Goal: Task Accomplishment & Management: Complete application form

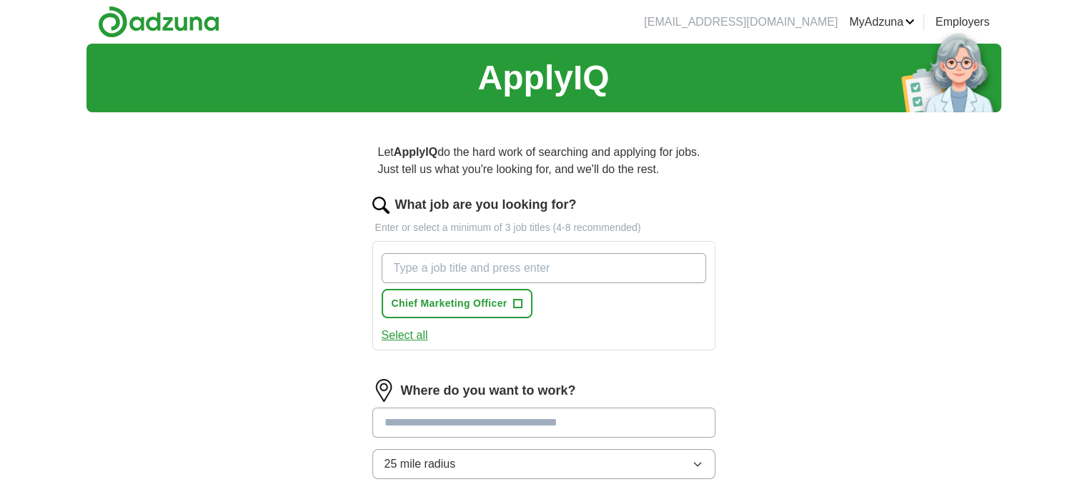
click at [512, 272] on input "What job are you looking for?" at bounding box center [544, 268] width 325 height 30
type input "m"
type input "Head of Marketing"
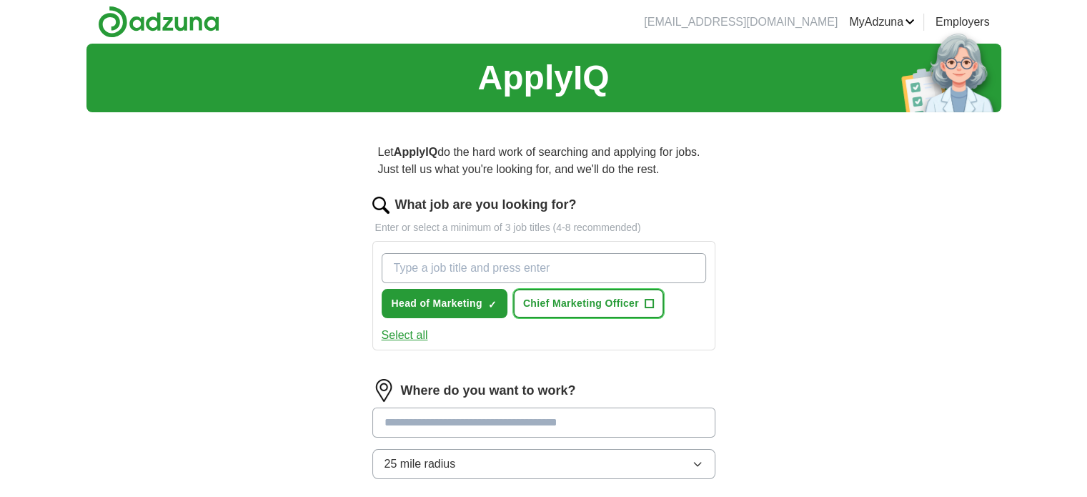
click at [648, 302] on span "+" at bounding box center [649, 303] width 9 height 11
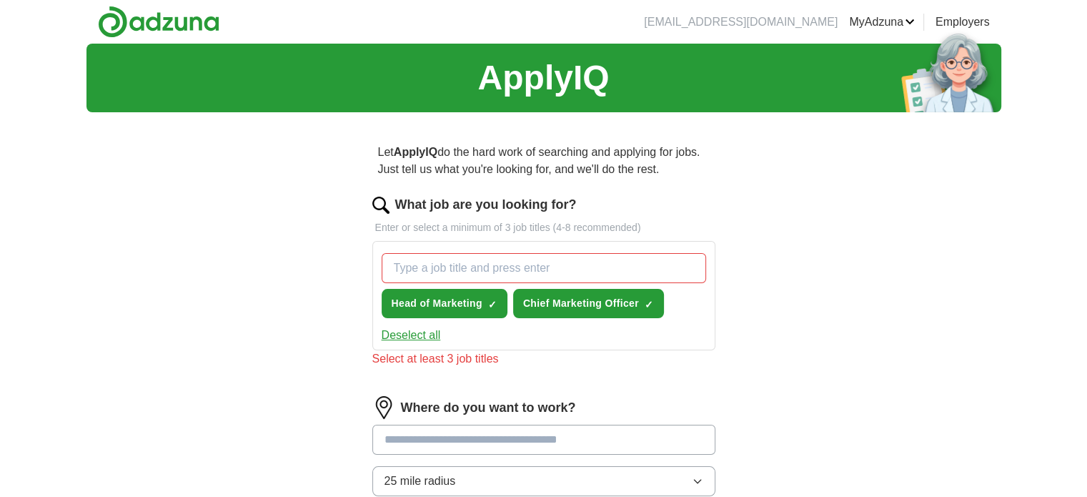
click at [453, 259] on input "What job are you looking for?" at bounding box center [544, 268] width 325 height 30
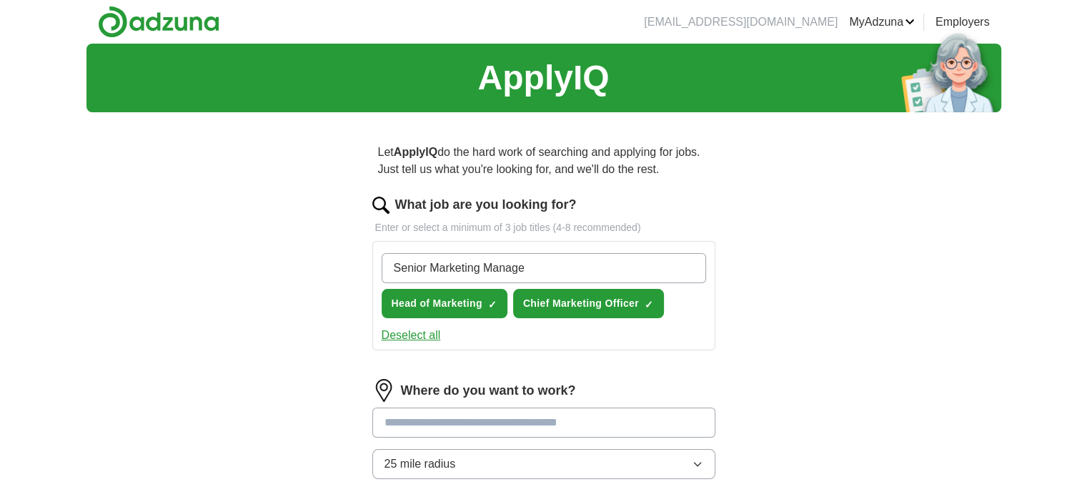
type input "Senior Marketing Manager"
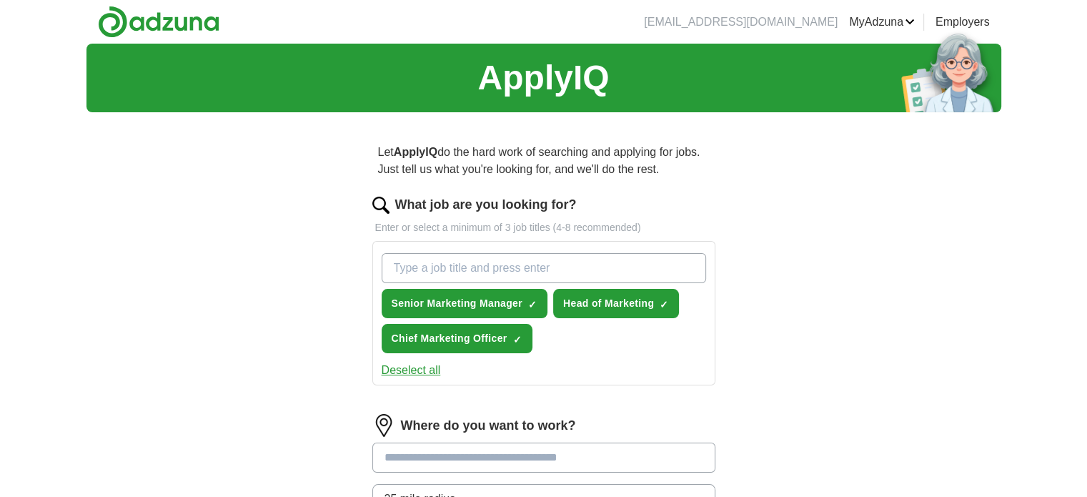
click at [570, 269] on input "What job are you looking for?" at bounding box center [544, 268] width 325 height 30
type input "Marketing Manager"
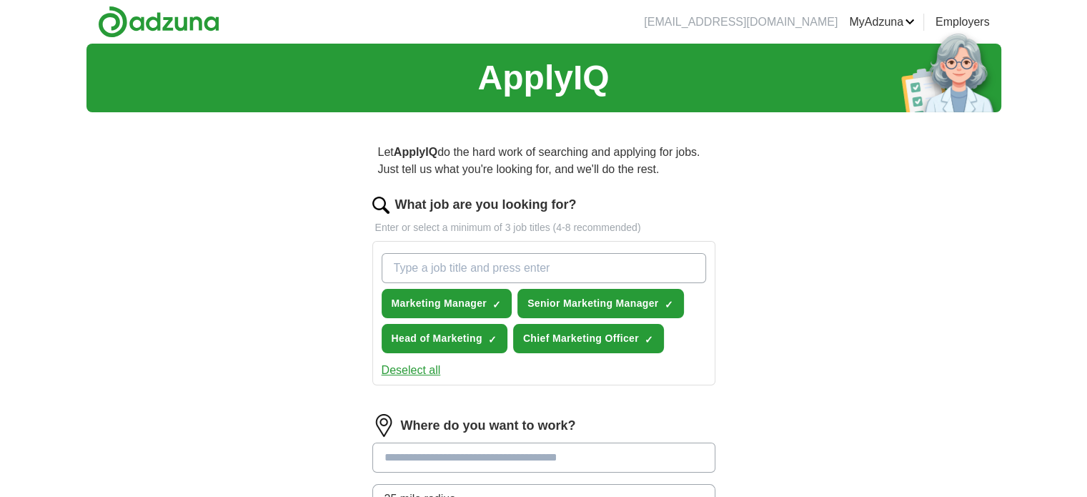
click at [570, 269] on input "What job are you looking for?" at bounding box center [544, 268] width 325 height 30
type input "VP of Marketing"
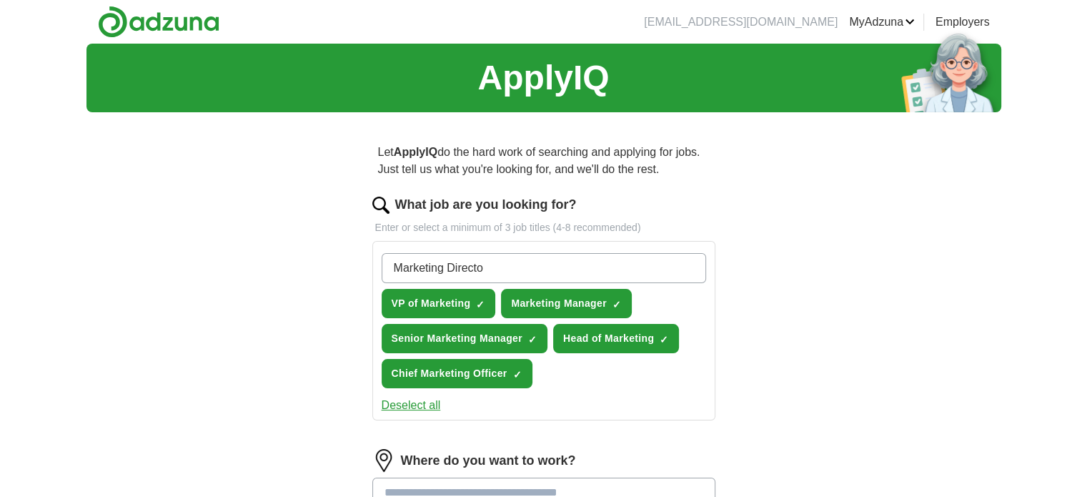
type input "Marketing Director"
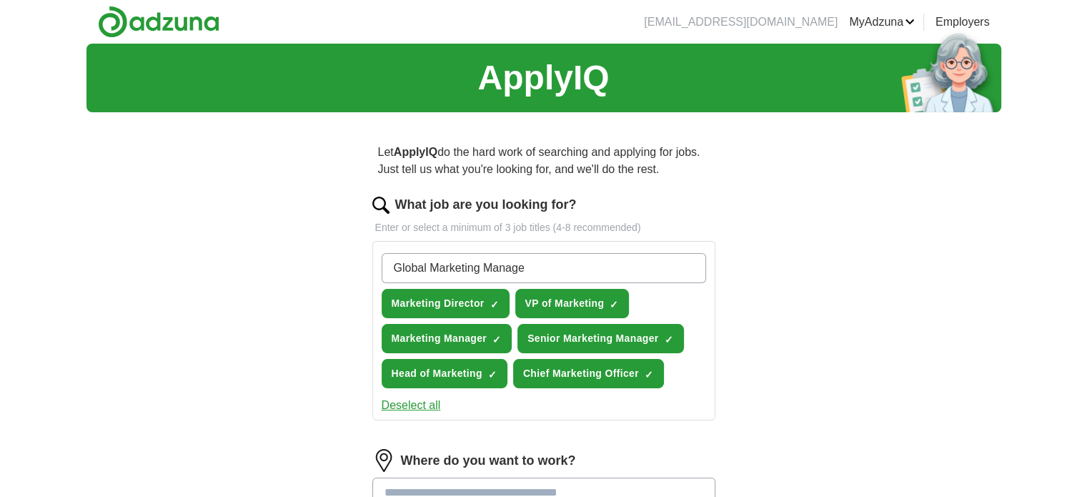
type input "Global Marketing Manager"
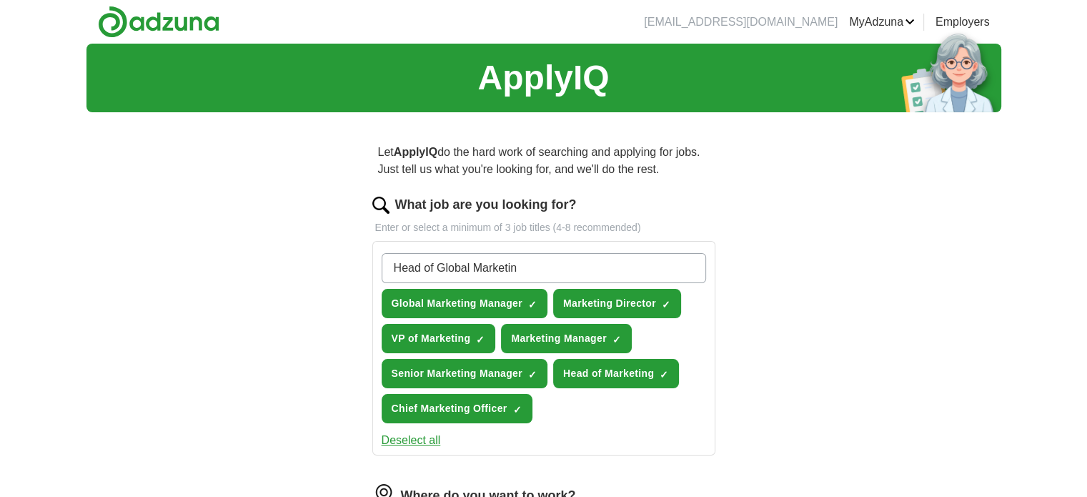
type input "Head of Global Marketing"
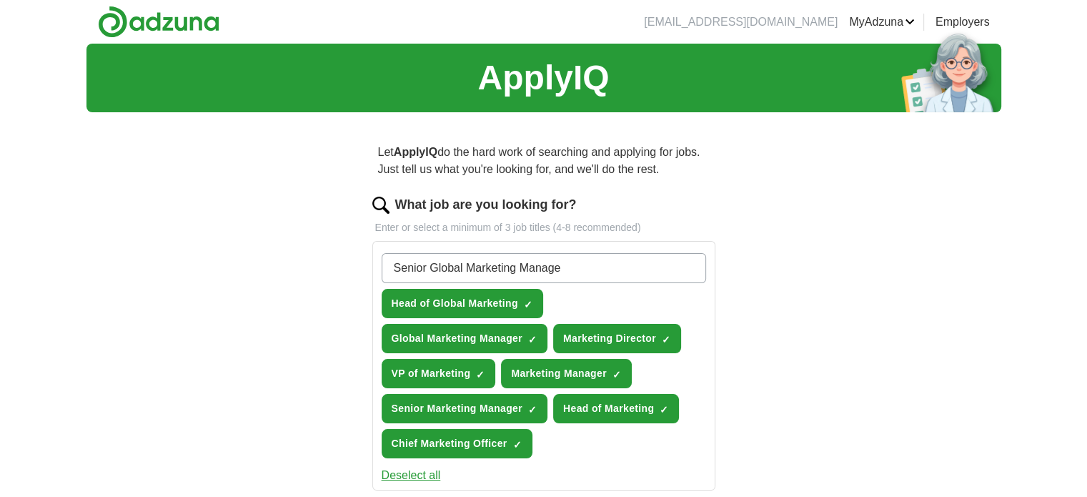
type input "Senior Global Marketing Manager"
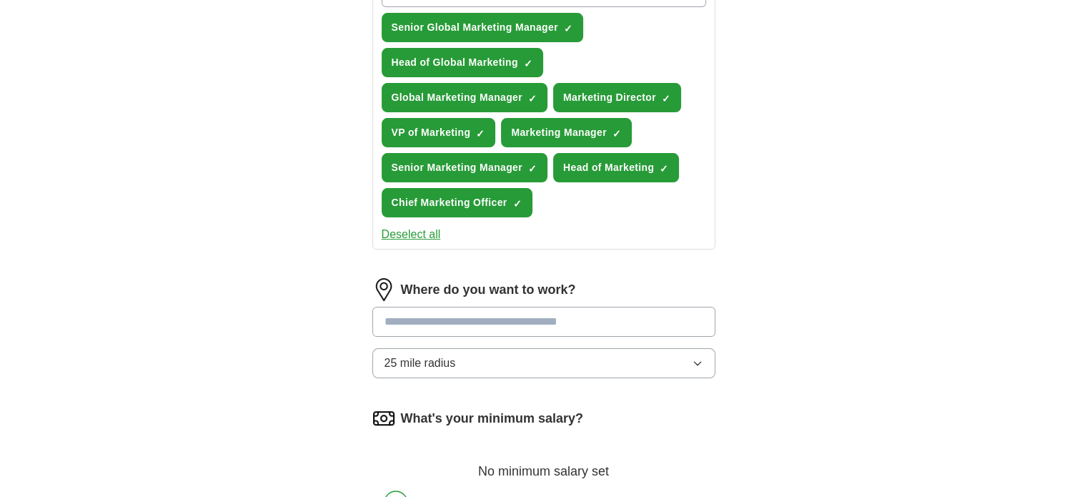
scroll to position [332, 0]
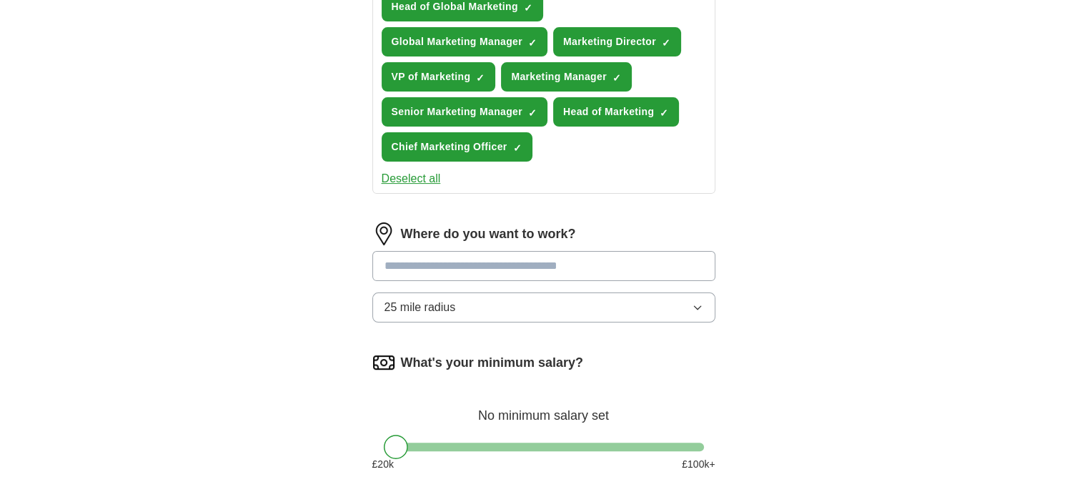
click at [473, 259] on input at bounding box center [543, 266] width 343 height 30
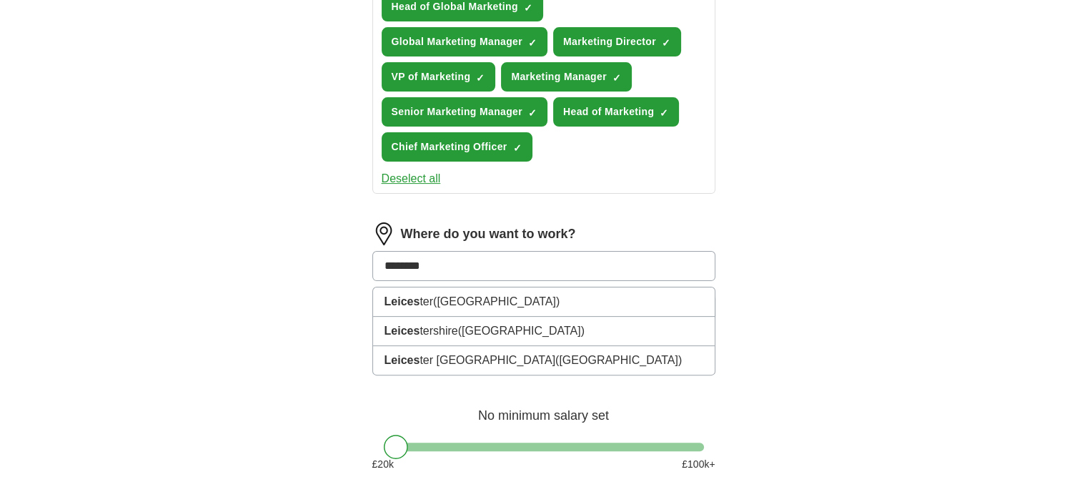
type input "*********"
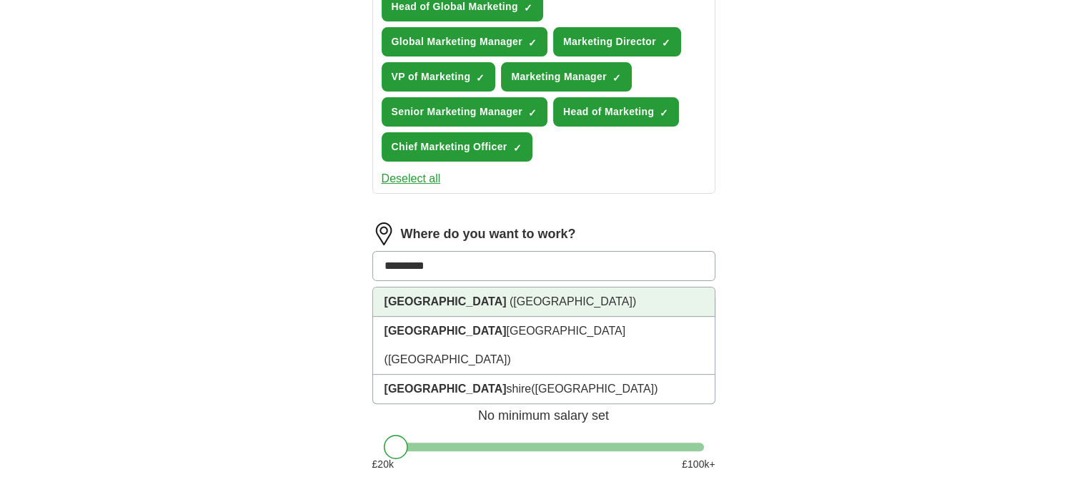
click at [510, 297] on span "([GEOGRAPHIC_DATA])" at bounding box center [573, 301] width 127 height 12
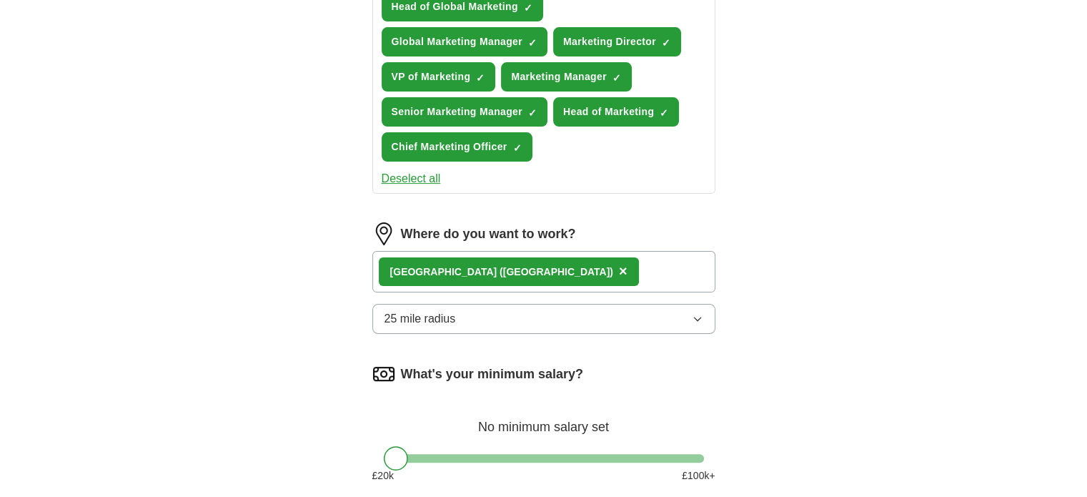
click at [573, 273] on div "[GEOGRAPHIC_DATA] ([GEOGRAPHIC_DATA]) ×" at bounding box center [543, 271] width 343 height 41
click at [516, 320] on button "25 mile radius" at bounding box center [543, 319] width 343 height 30
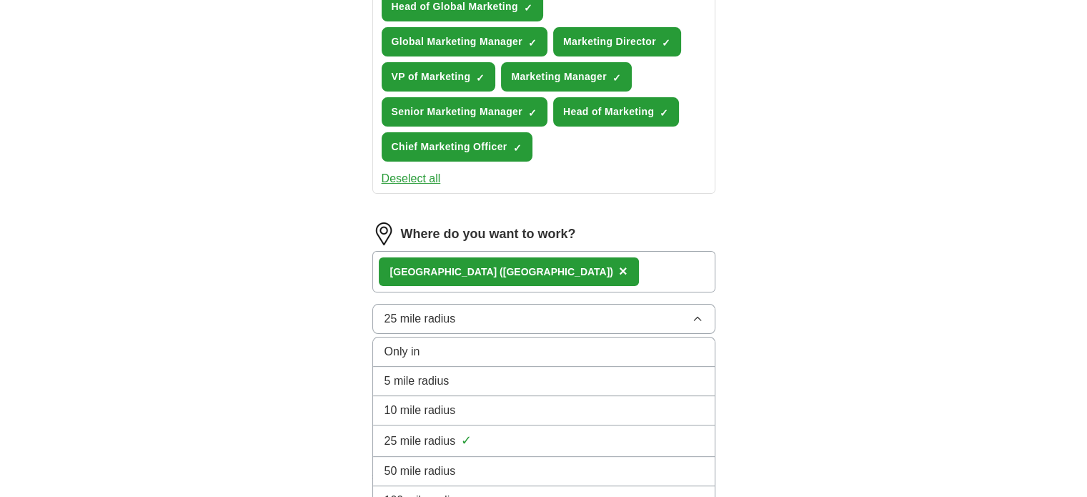
click at [499, 492] on div "100 mile radius" at bounding box center [544, 500] width 319 height 17
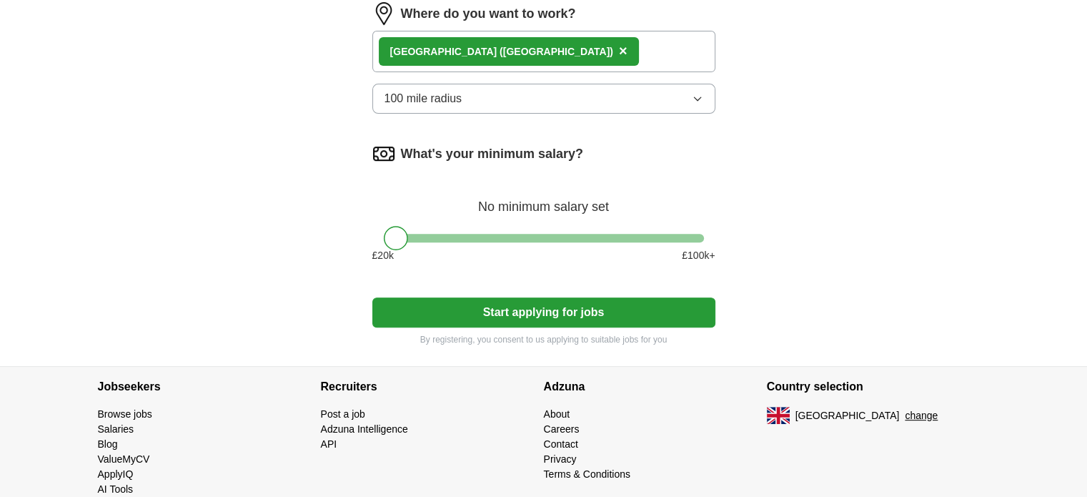
scroll to position [555, 0]
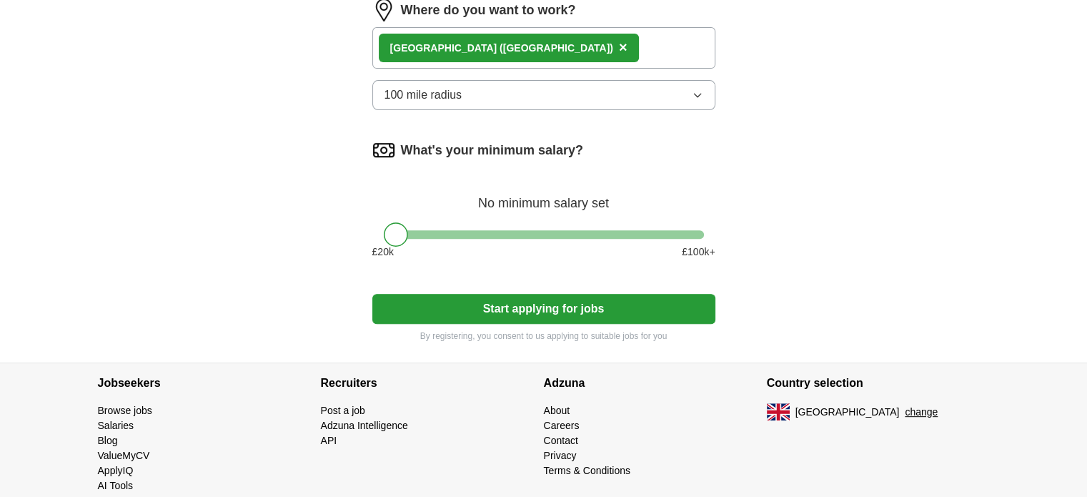
click at [612, 91] on button "100 mile radius" at bounding box center [543, 95] width 343 height 30
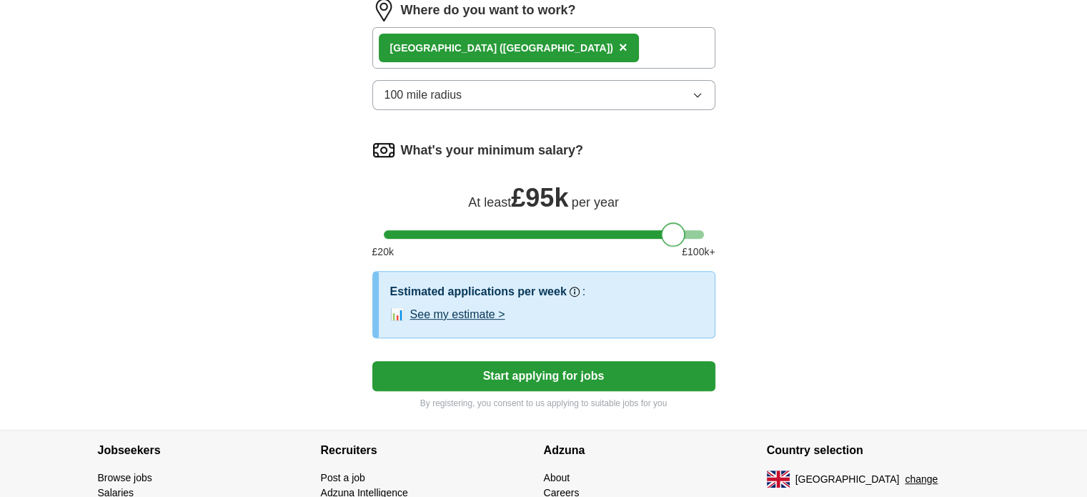
drag, startPoint x: 398, startPoint y: 223, endPoint x: 676, endPoint y: 239, distance: 278.5
click at [676, 239] on div at bounding box center [673, 234] width 24 height 24
click at [467, 318] on div "Estimated applications per week Our best guess based on live jobs [DATE], and o…" at bounding box center [547, 305] width 336 height 66
click at [453, 308] on button "See my estimate >" at bounding box center [457, 314] width 95 height 17
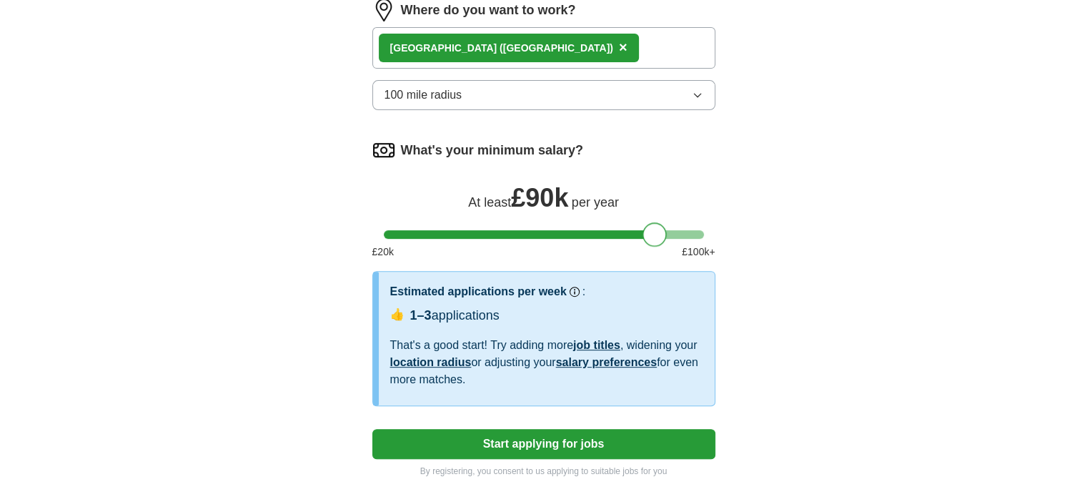
drag, startPoint x: 673, startPoint y: 234, endPoint x: 655, endPoint y: 234, distance: 17.9
click at [655, 234] on div at bounding box center [655, 234] width 24 height 24
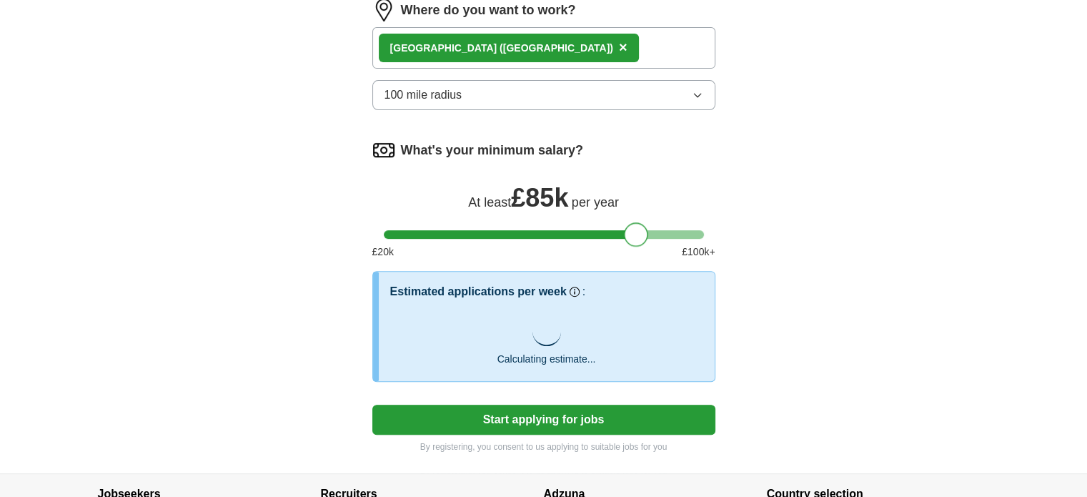
drag, startPoint x: 655, startPoint y: 234, endPoint x: 637, endPoint y: 236, distance: 18.0
click at [637, 236] on div at bounding box center [636, 234] width 24 height 24
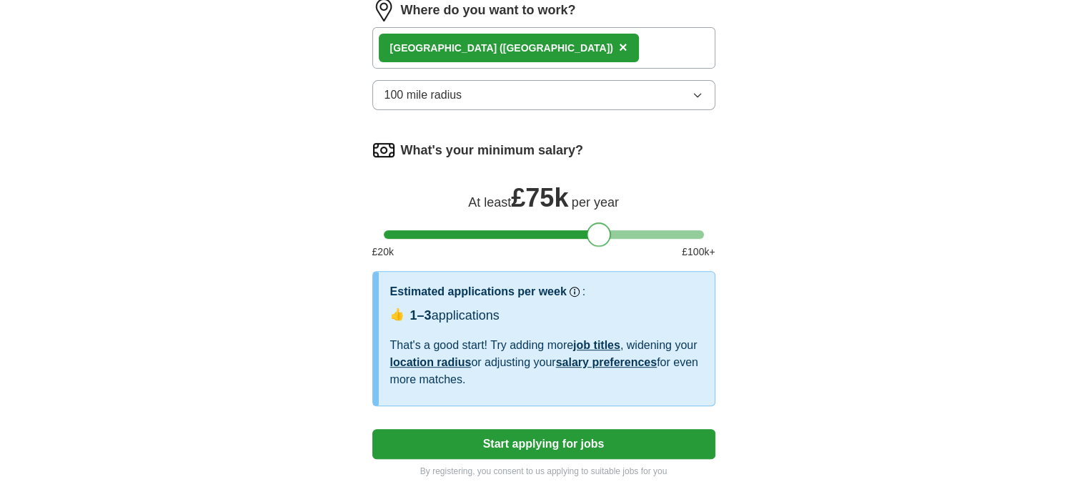
drag, startPoint x: 637, startPoint y: 236, endPoint x: 599, endPoint y: 234, distance: 37.9
click at [599, 234] on div at bounding box center [599, 234] width 24 height 24
drag, startPoint x: 599, startPoint y: 234, endPoint x: 775, endPoint y: 225, distance: 176.1
drag, startPoint x: 698, startPoint y: 232, endPoint x: 678, endPoint y: 232, distance: 19.3
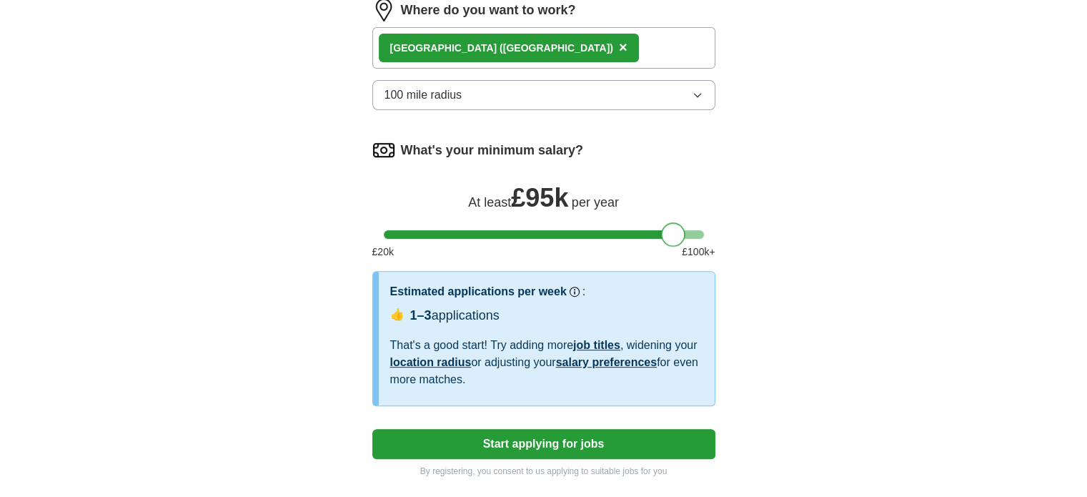
click at [678, 232] on div at bounding box center [673, 234] width 24 height 24
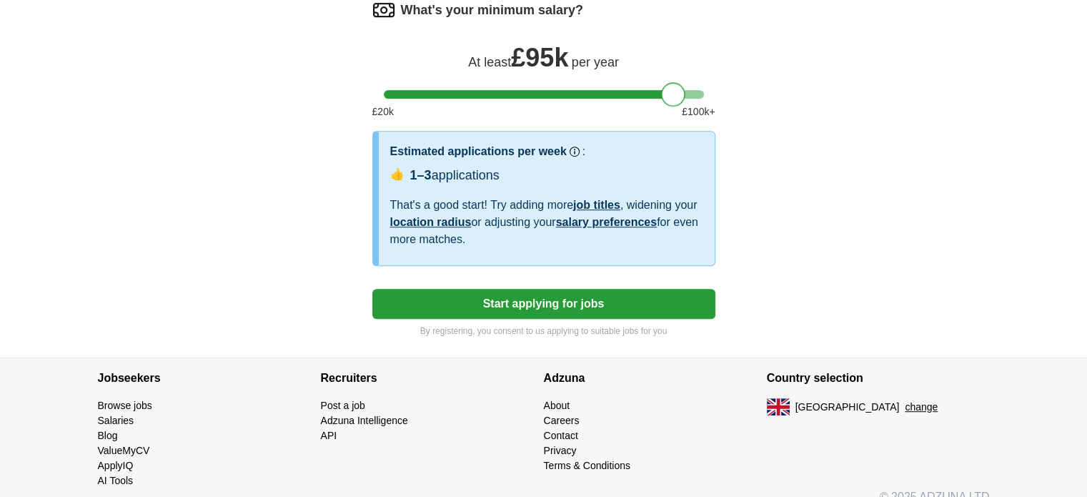
scroll to position [710, 0]
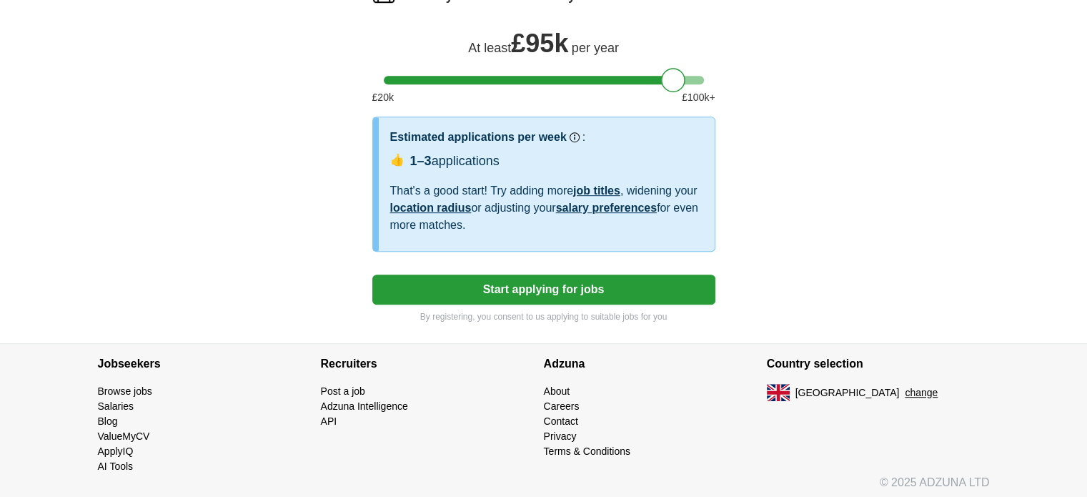
click at [600, 279] on button "Start applying for jobs" at bounding box center [543, 289] width 343 height 30
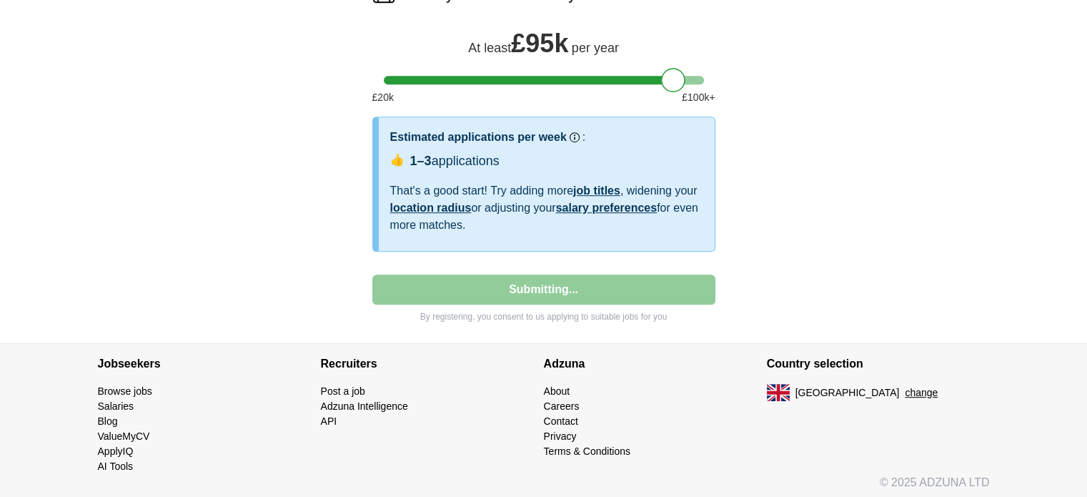
select select "**"
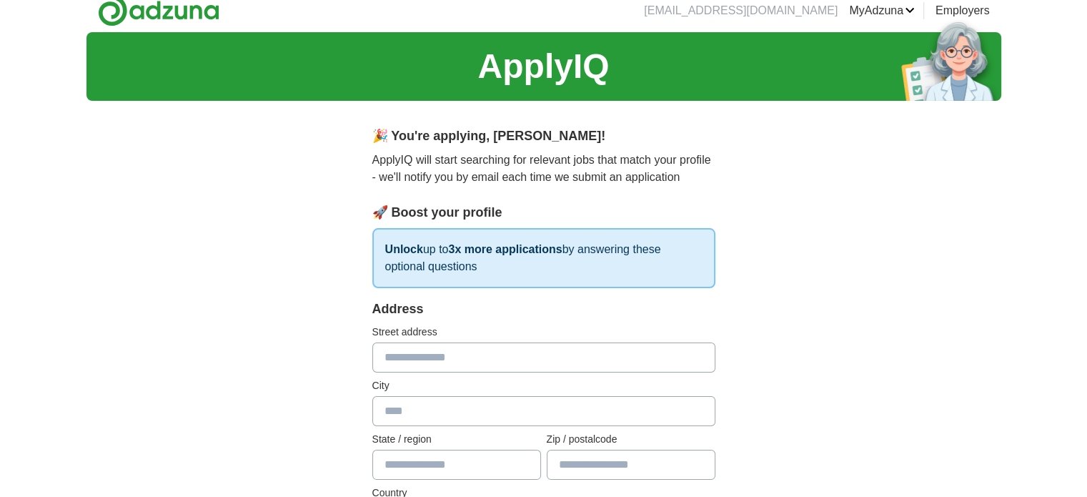
scroll to position [0, 0]
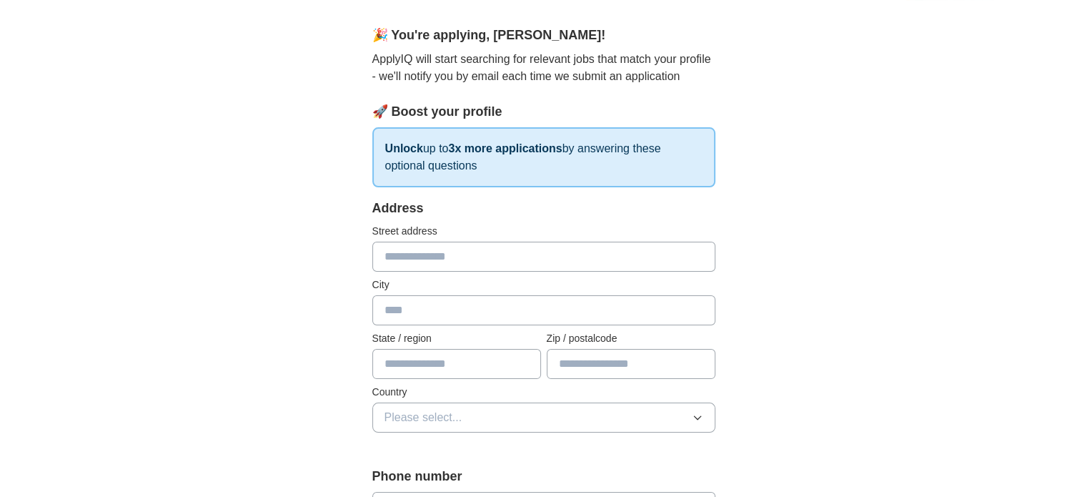
scroll to position [114, 0]
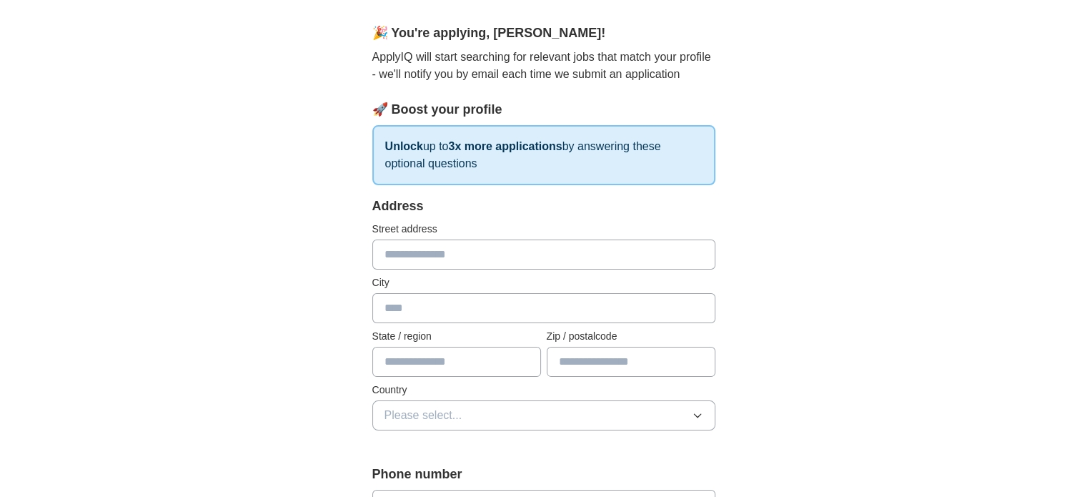
click at [429, 256] on input "text" at bounding box center [543, 254] width 343 height 30
type input "**********"
type input "*******"
type input "********"
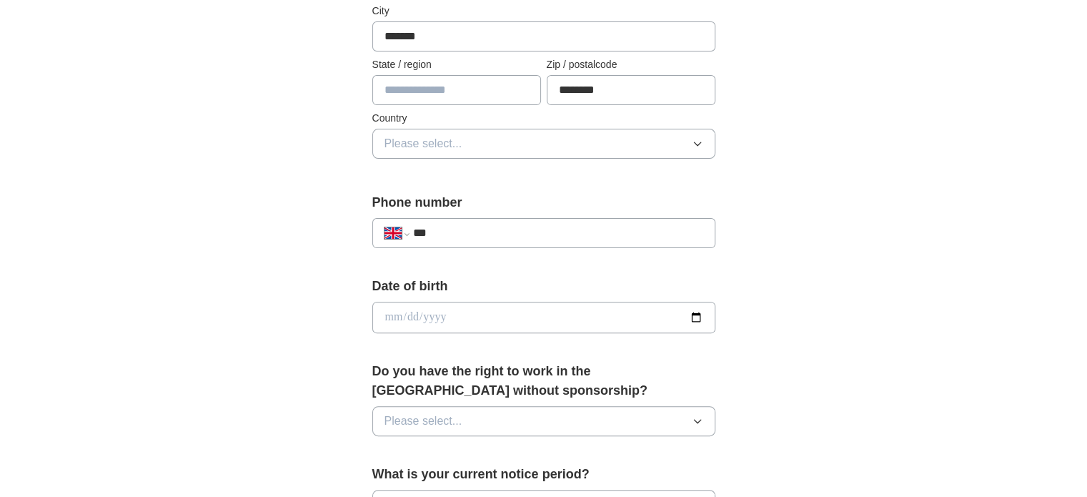
scroll to position [385, 0]
click at [524, 144] on button "Please select..." at bounding box center [543, 145] width 343 height 30
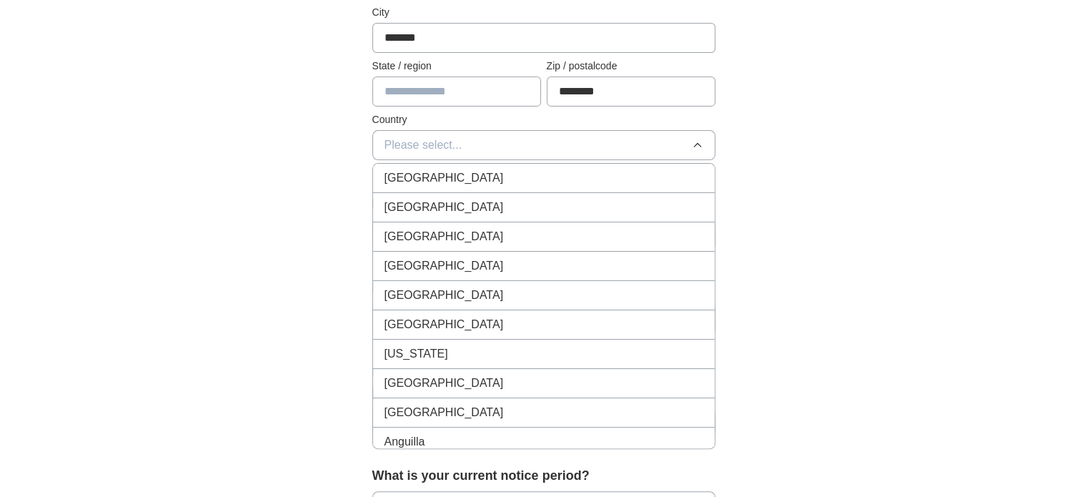
click at [472, 169] on div "[GEOGRAPHIC_DATA]" at bounding box center [544, 177] width 319 height 17
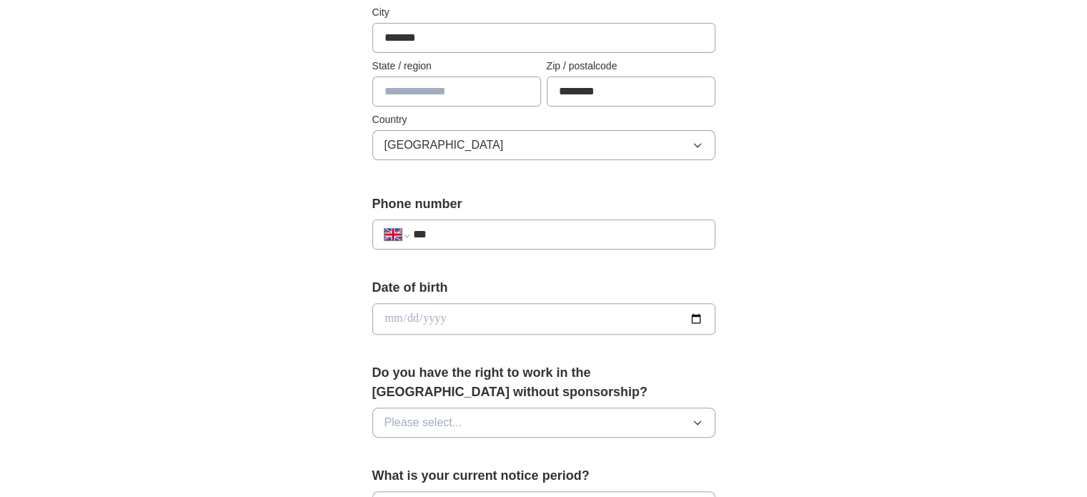
click at [812, 207] on div "**********" at bounding box center [543, 300] width 915 height 1282
click at [547, 226] on input "***" at bounding box center [557, 234] width 290 height 17
type input "**********"
click at [631, 313] on input "date" at bounding box center [543, 318] width 343 height 31
click at [693, 317] on input "date" at bounding box center [543, 318] width 343 height 31
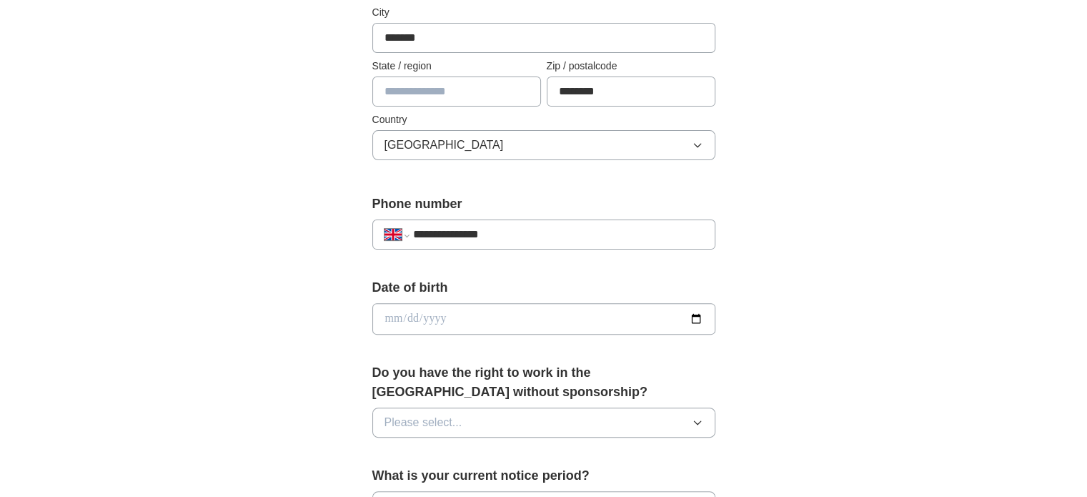
click at [558, 317] on input "date" at bounding box center [543, 318] width 343 height 31
type input "**********"
click at [952, 199] on div "**********" at bounding box center [543, 300] width 915 height 1282
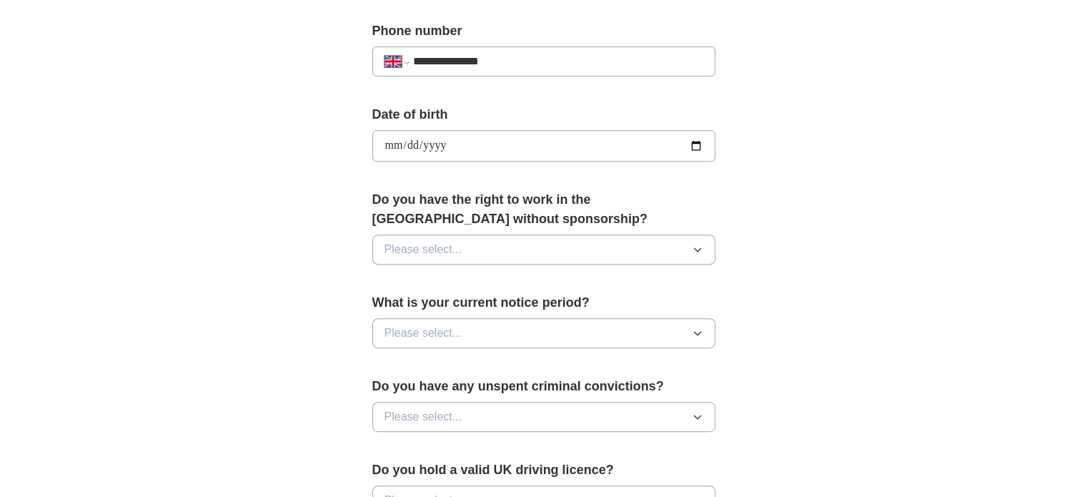
scroll to position [606, 0]
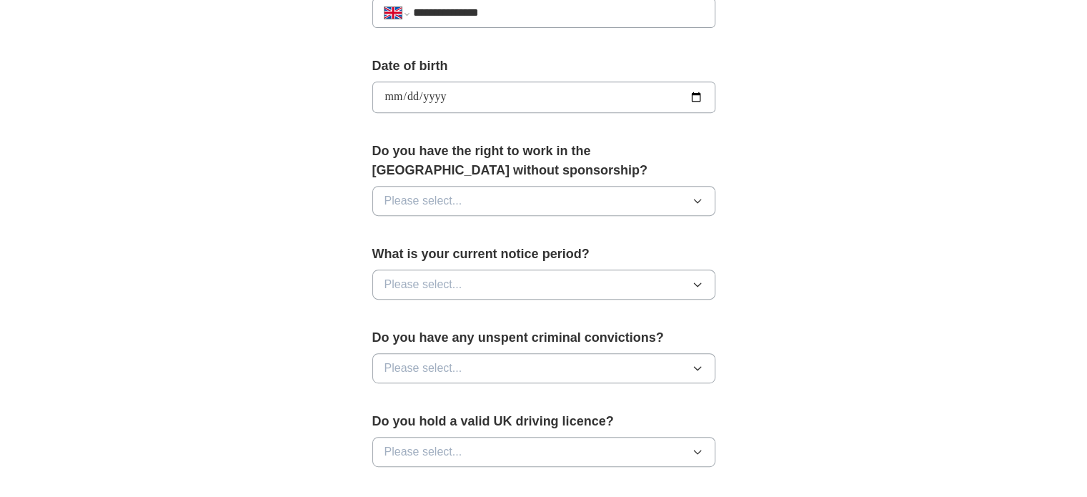
click at [653, 202] on button "Please select..." at bounding box center [543, 201] width 343 height 30
click at [470, 225] on div "Yes" at bounding box center [544, 233] width 319 height 17
click at [560, 273] on button "Please select..." at bounding box center [543, 284] width 343 height 30
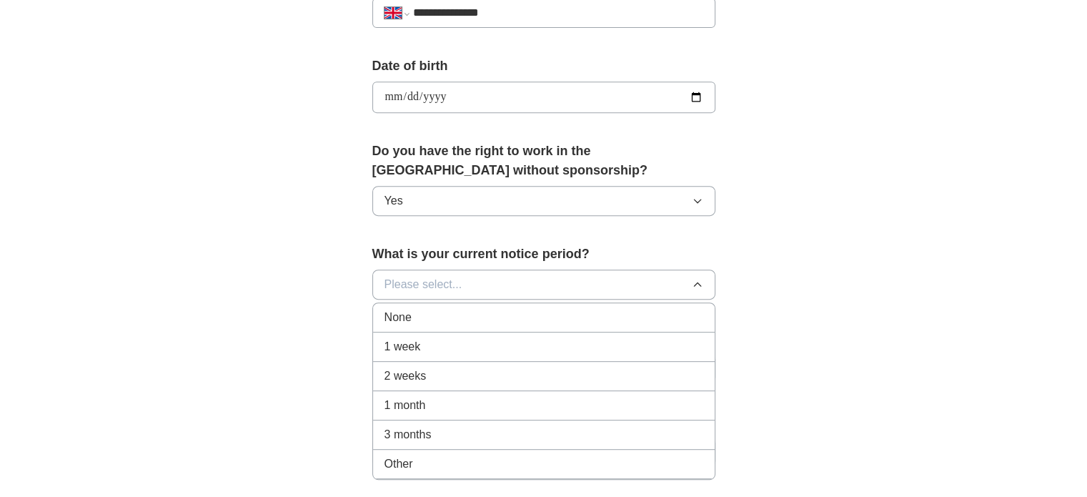
click at [451, 309] on div "None" at bounding box center [544, 317] width 319 height 17
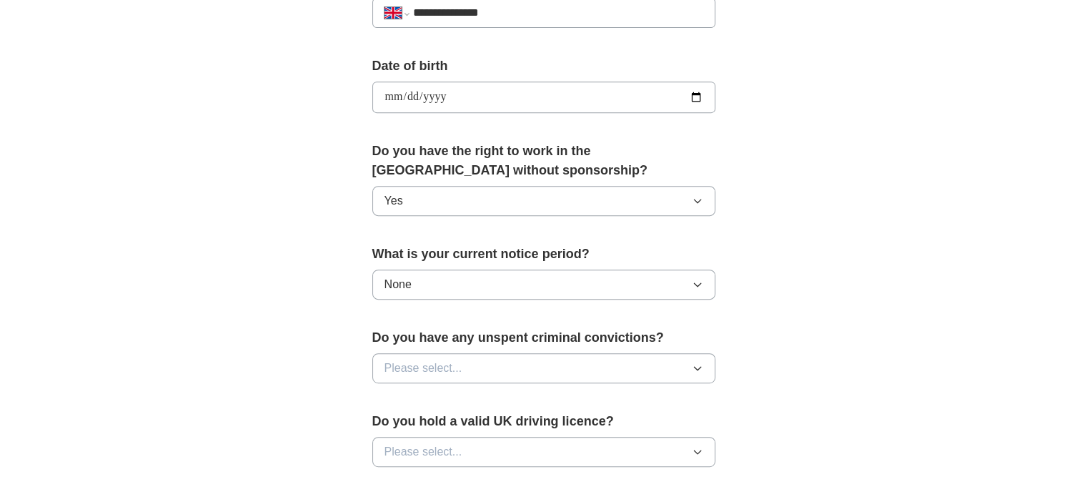
click at [752, 310] on div "**********" at bounding box center [543, 118] width 457 height 1202
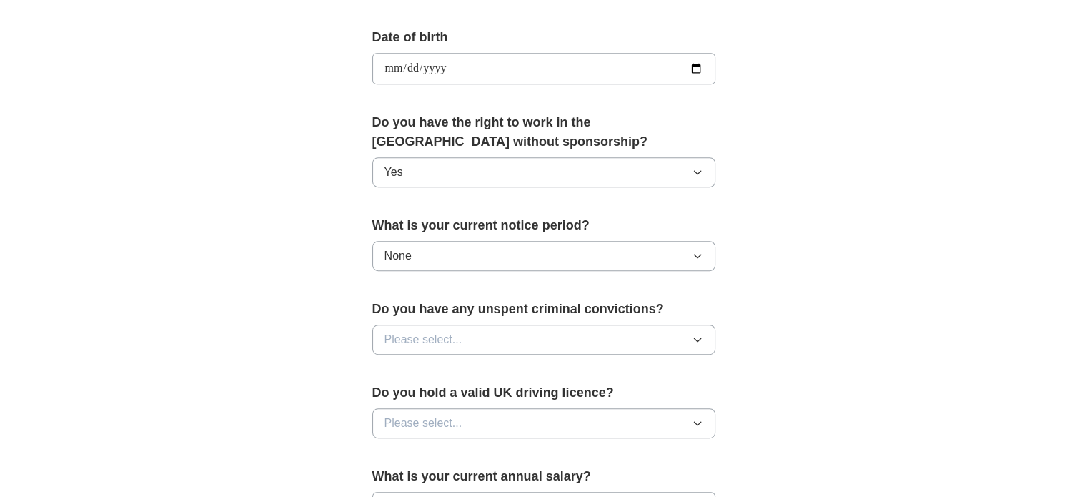
scroll to position [721, 0]
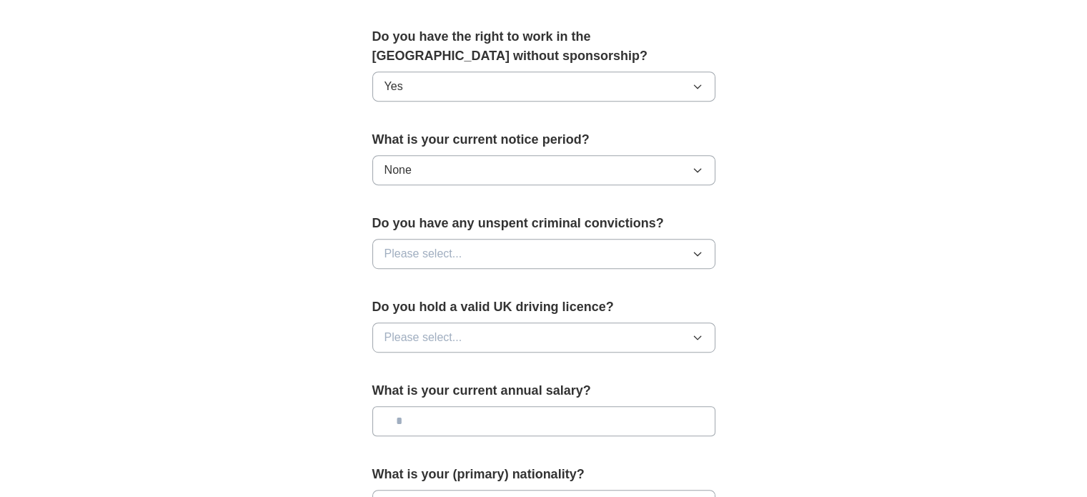
click at [575, 239] on button "Please select..." at bounding box center [543, 254] width 343 height 30
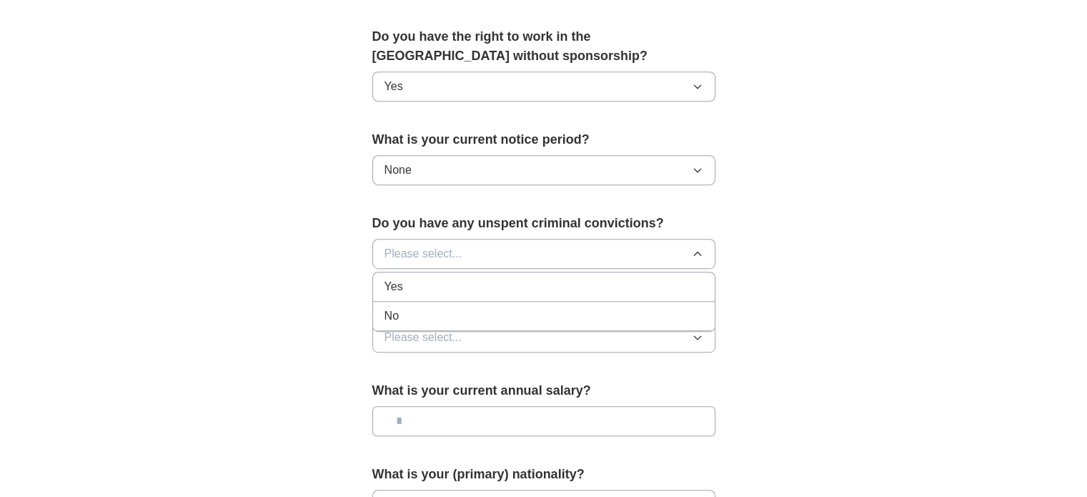
click at [406, 307] on div "No" at bounding box center [544, 315] width 319 height 17
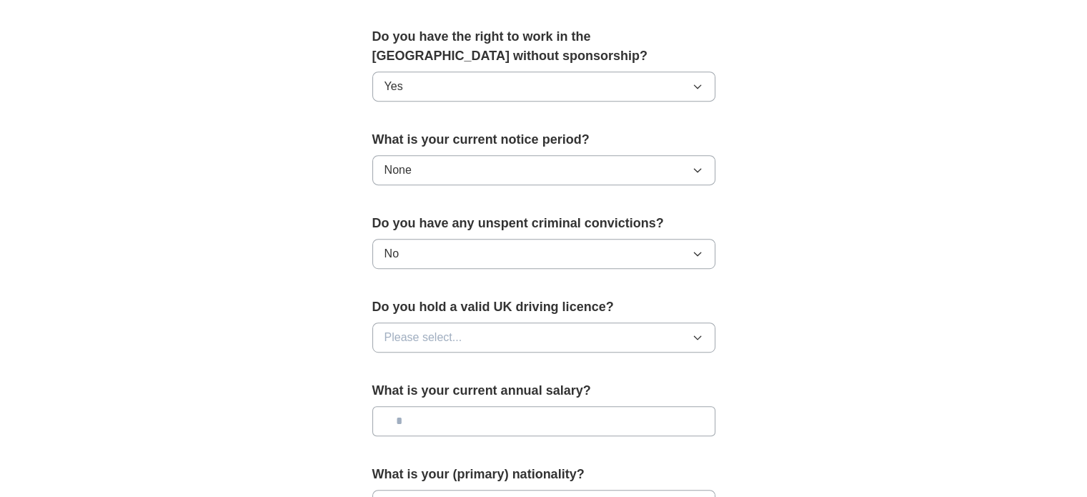
click at [646, 322] on button "Please select..." at bounding box center [543, 337] width 343 height 30
click at [465, 362] on div "Yes" at bounding box center [544, 370] width 319 height 17
click at [569, 416] on input "text" at bounding box center [543, 421] width 343 height 30
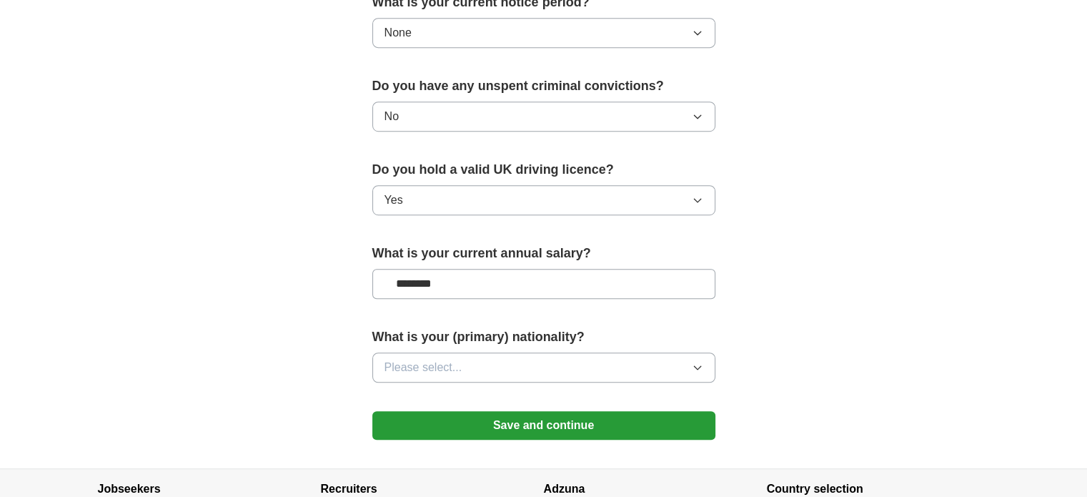
scroll to position [975, 0]
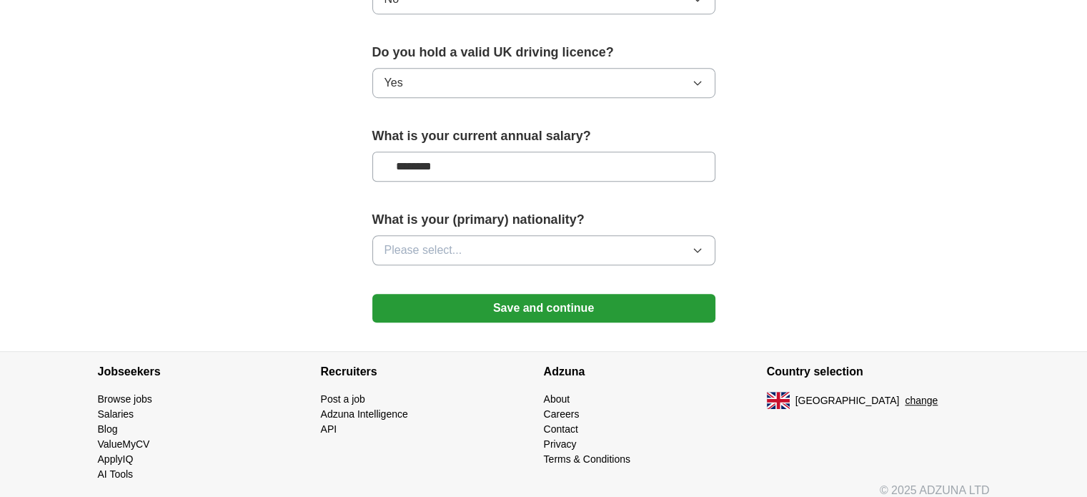
type input "********"
click at [506, 247] on button "Please select..." at bounding box center [543, 250] width 343 height 30
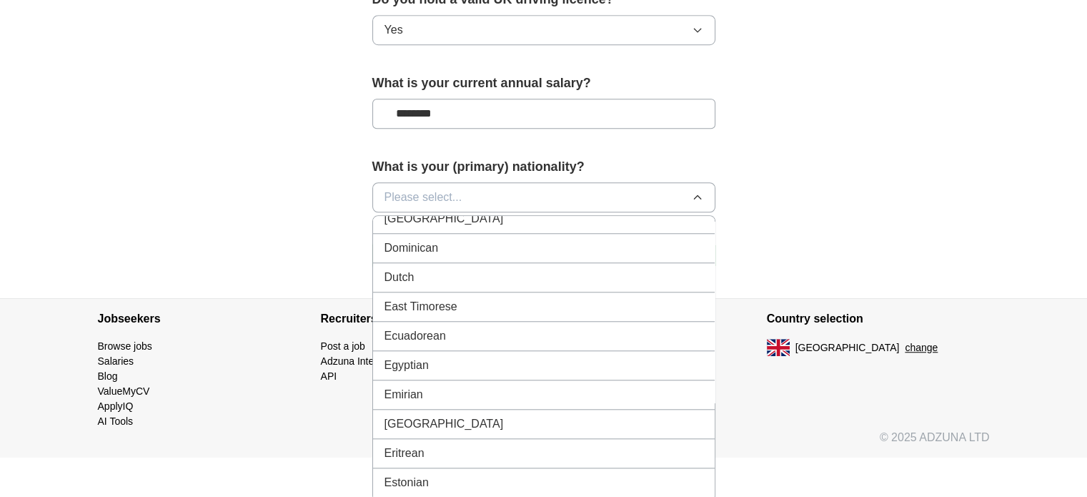
scroll to position [1460, 0]
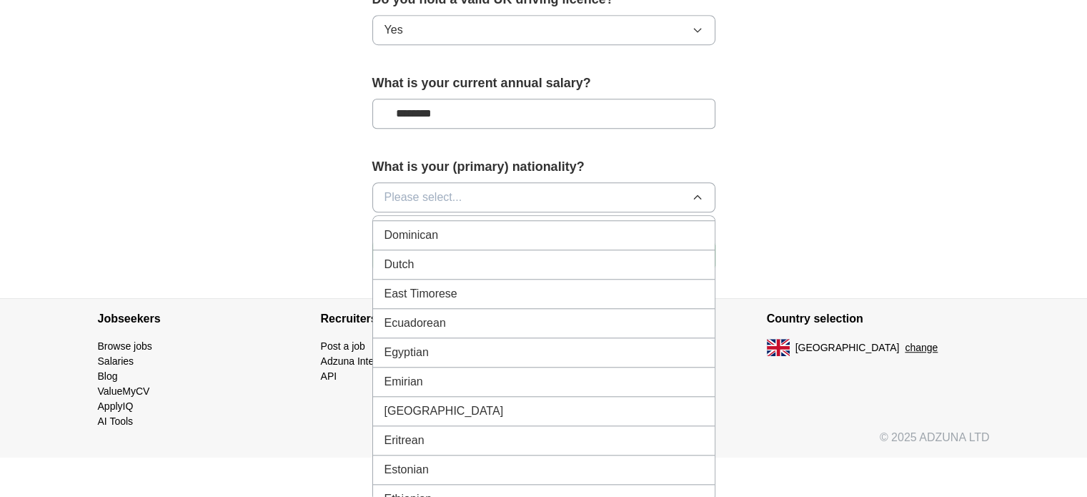
click at [534, 256] on div "Dutch" at bounding box center [544, 264] width 319 height 17
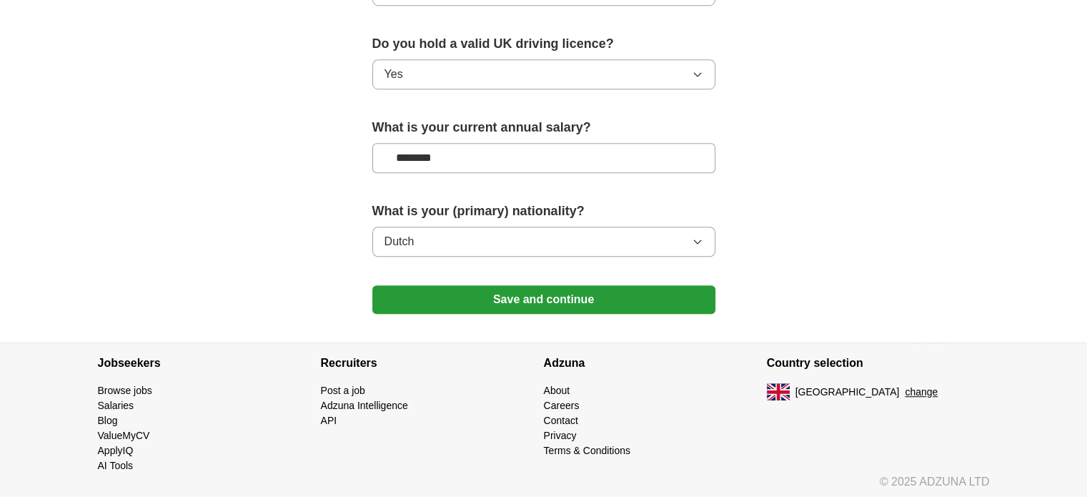
click at [568, 290] on button "Save and continue" at bounding box center [543, 299] width 343 height 29
